Goal: Transaction & Acquisition: Purchase product/service

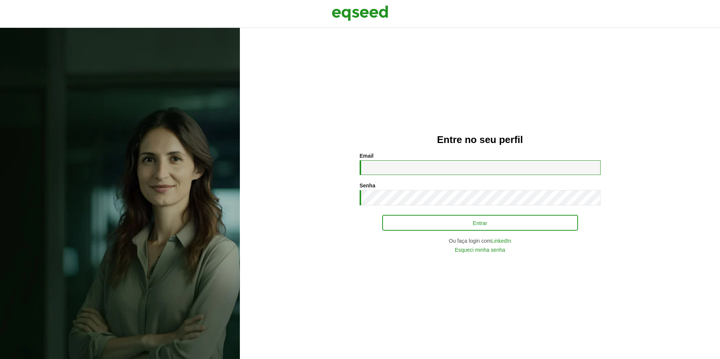
type input "**********"
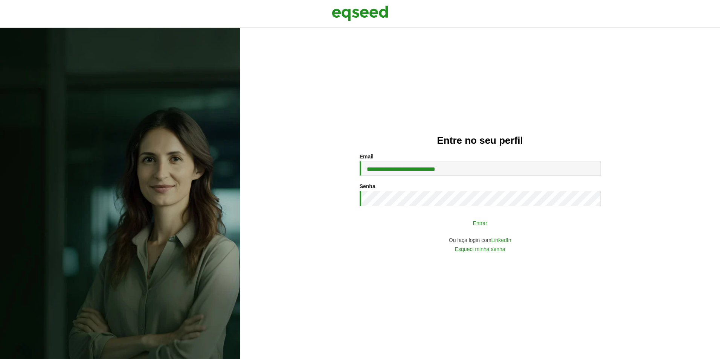
click at [413, 224] on button "Entrar" at bounding box center [480, 223] width 196 height 14
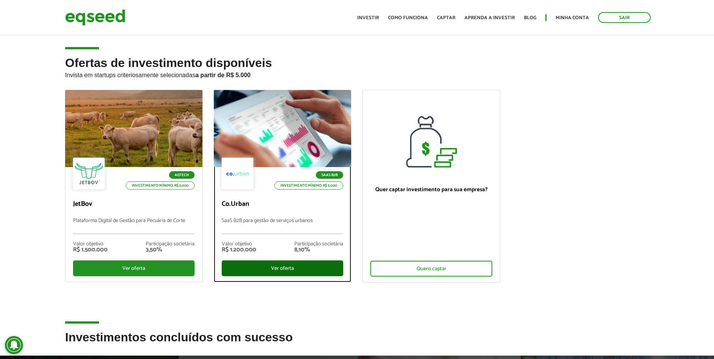
click at [244, 262] on div "Ver oferta" at bounding box center [283, 268] width 122 height 16
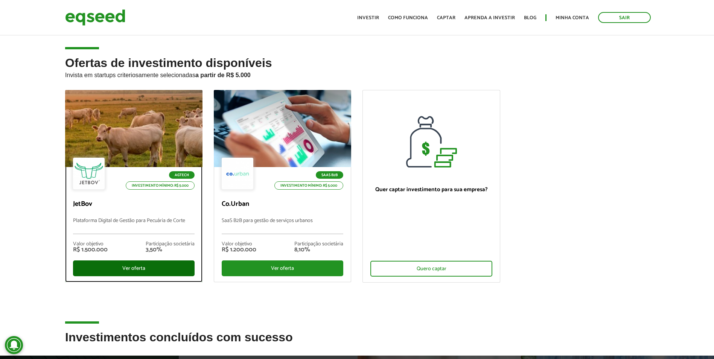
click at [88, 271] on div "Ver oferta" at bounding box center [134, 268] width 122 height 16
